Goal: Check status: Check status

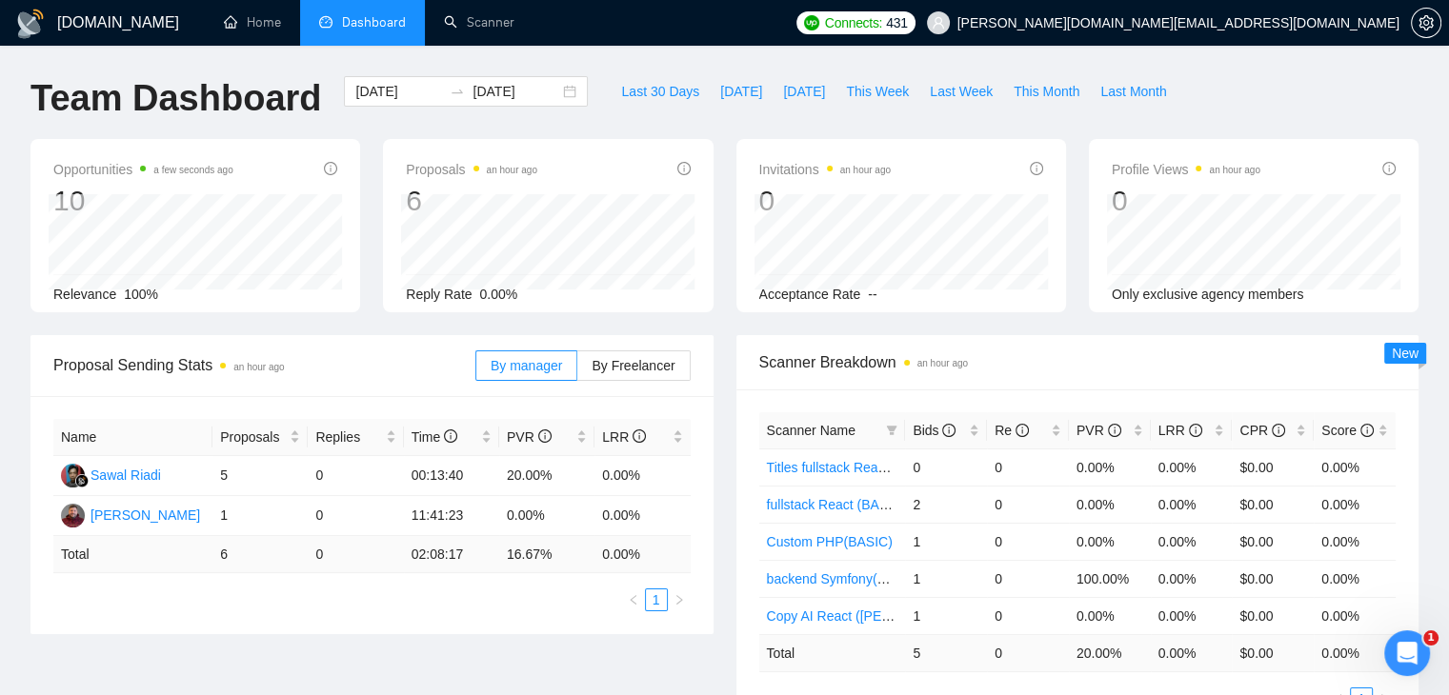
click at [1448, 239] on div "[DOMAIN_NAME] Home Dashboard Scanner Connects: 431 [PERSON_NAME][DOMAIN_NAME][E…" at bounding box center [724, 675] width 1449 height 1350
click at [849, 93] on span "This Week" at bounding box center [877, 91] width 63 height 21
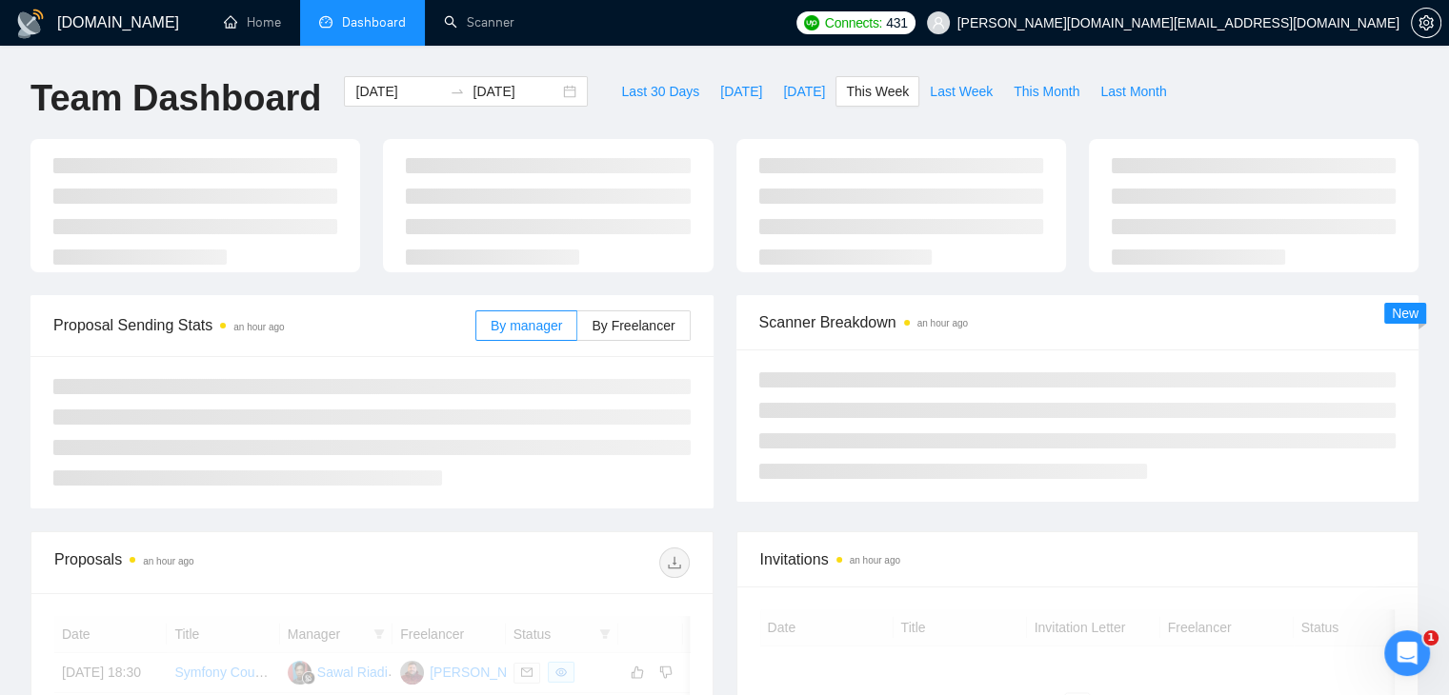
type input "[DATE]"
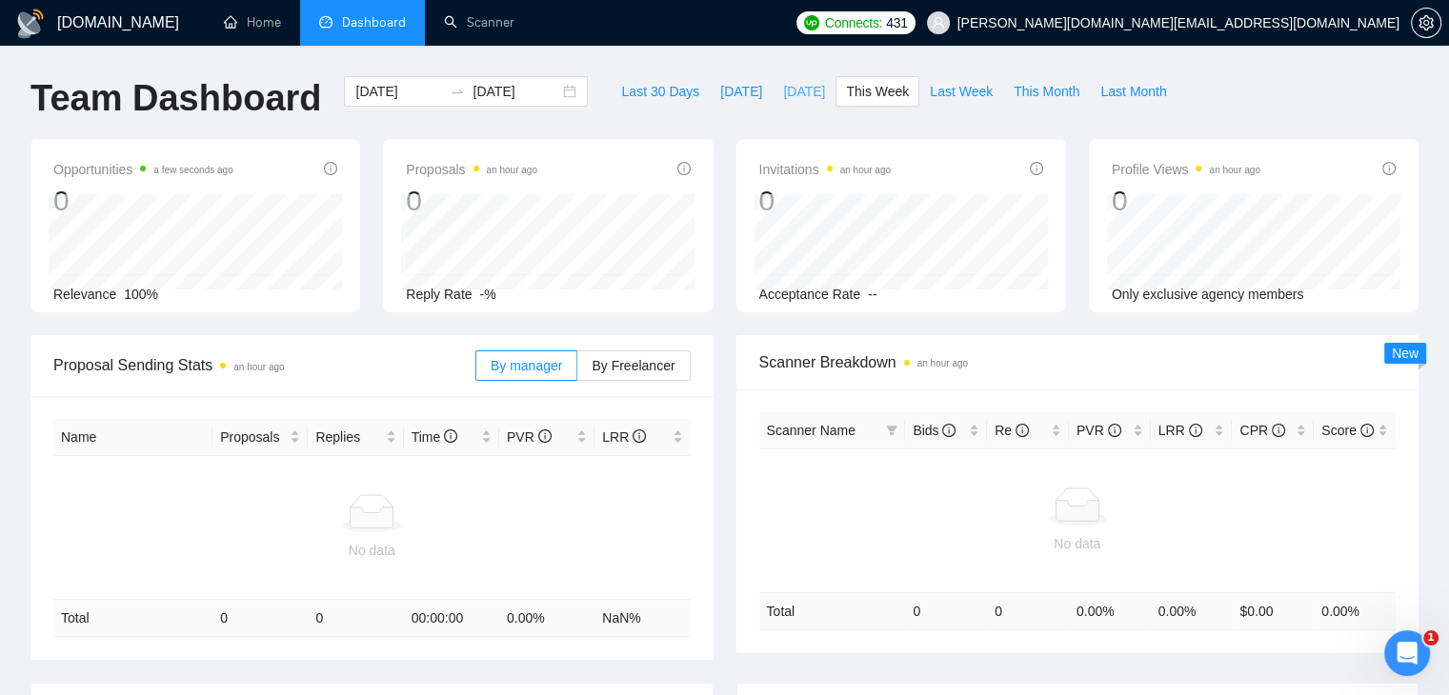
click at [783, 97] on span "[DATE]" at bounding box center [804, 91] width 42 height 21
type input "[DATE]"
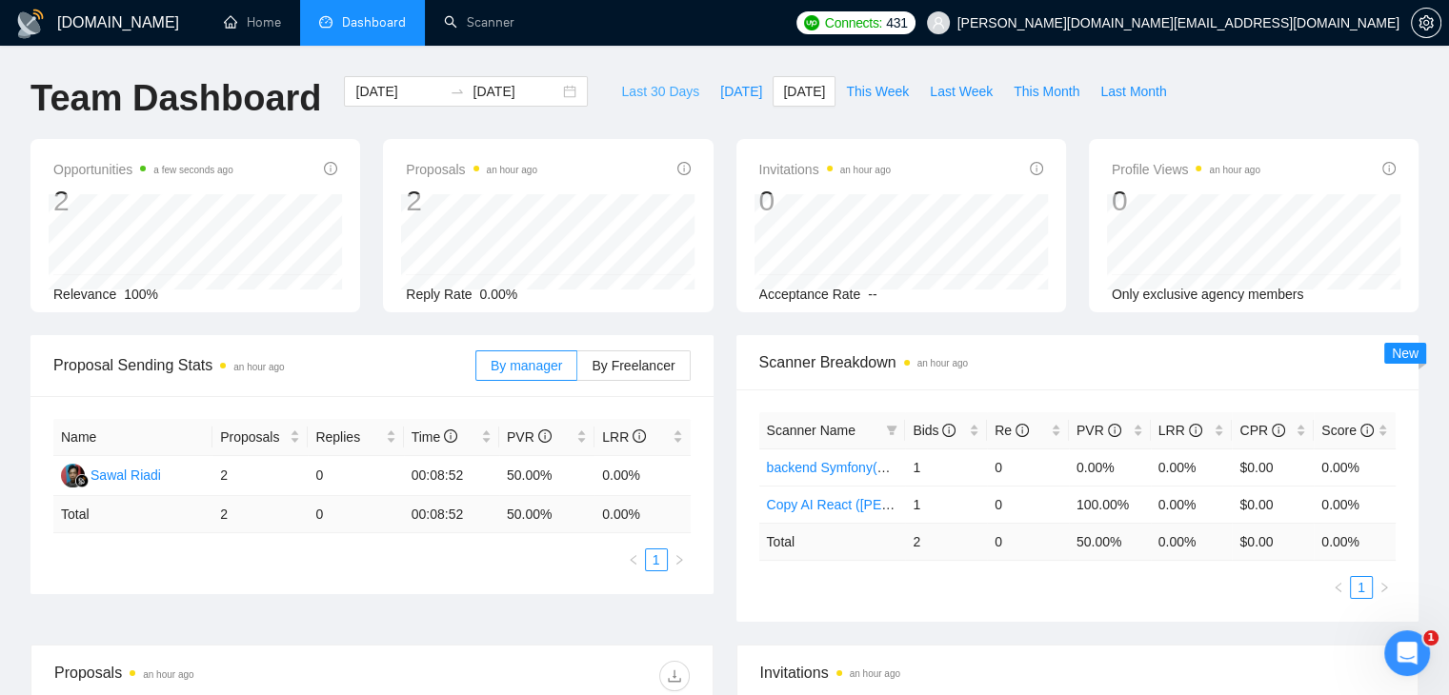
click at [651, 88] on span "Last 30 Days" at bounding box center [660, 91] width 78 height 21
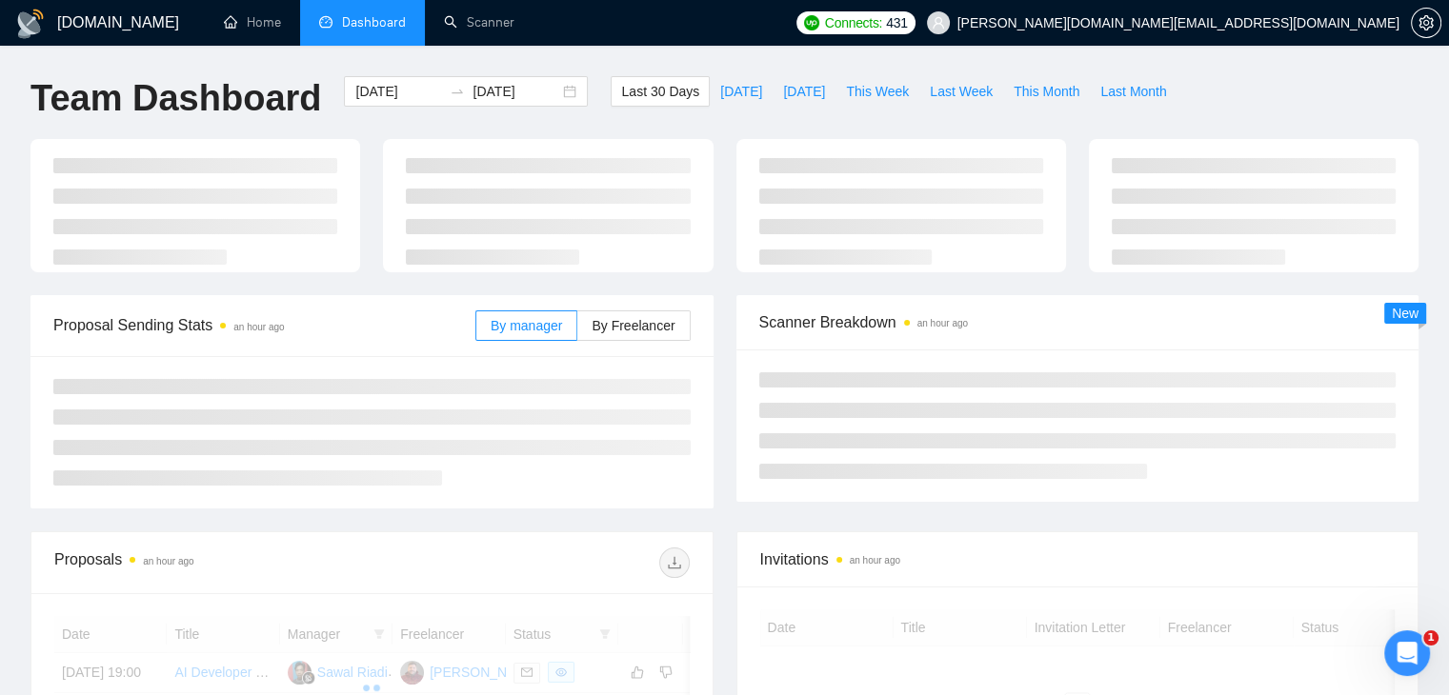
type input "[DATE]"
